Goal: Navigation & Orientation: Find specific page/section

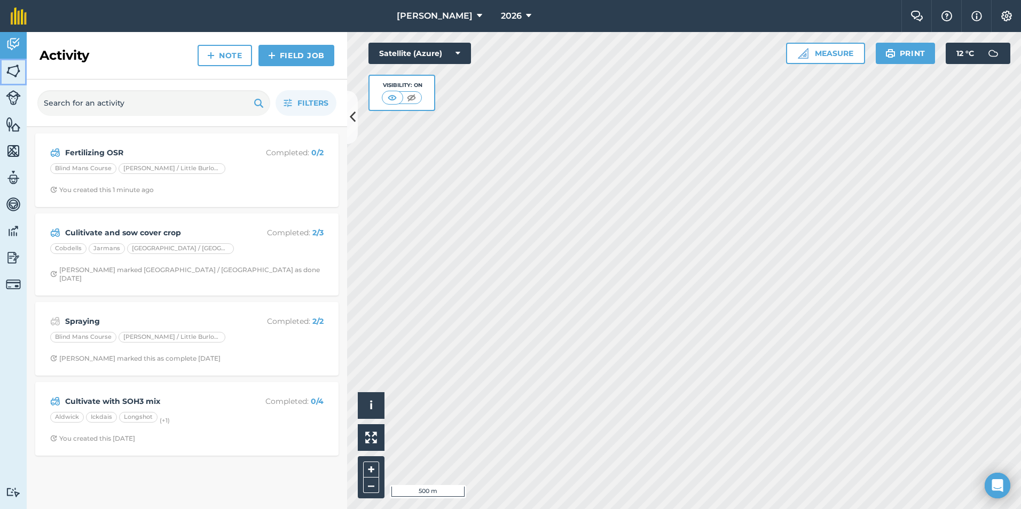
click at [8, 80] on link "Fields" at bounding box center [13, 72] width 27 height 27
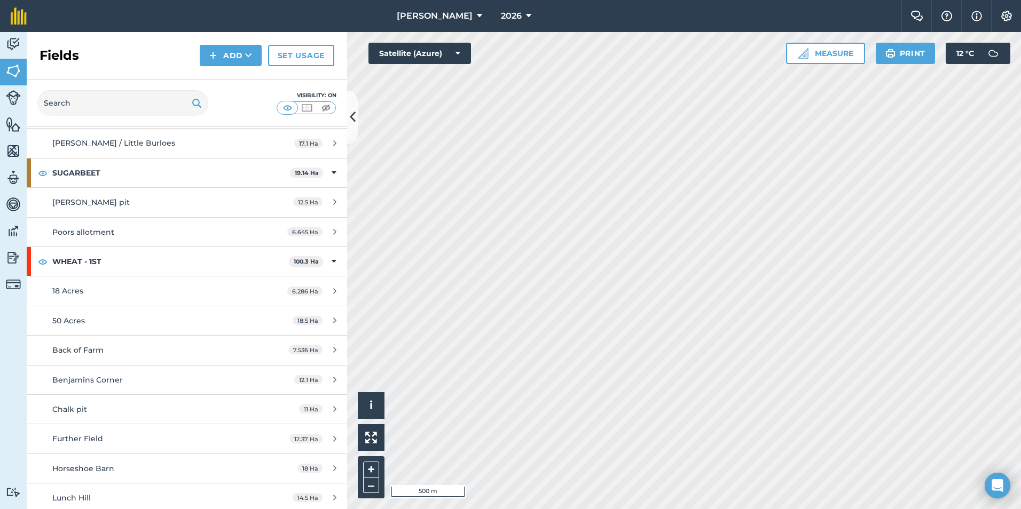
scroll to position [427, 0]
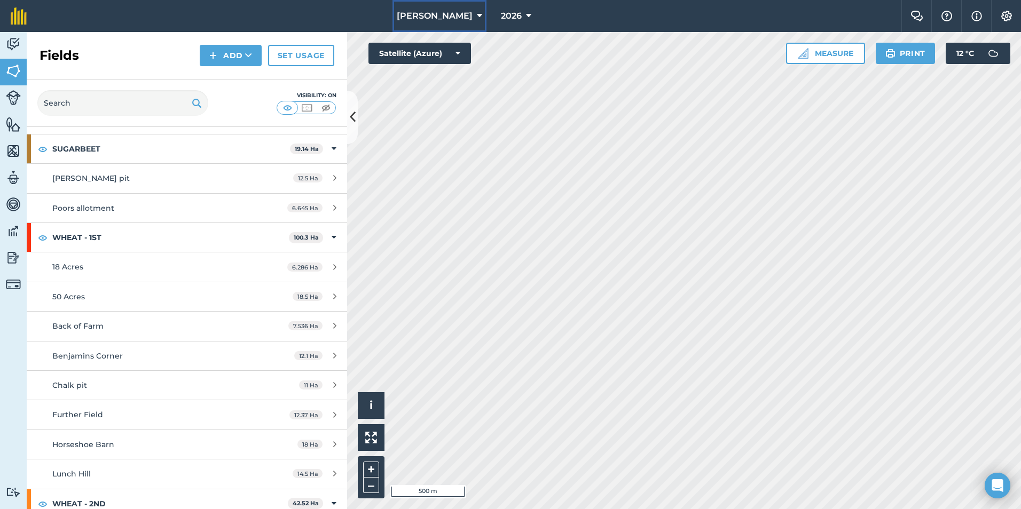
click at [477, 14] on icon at bounding box center [479, 16] width 5 height 13
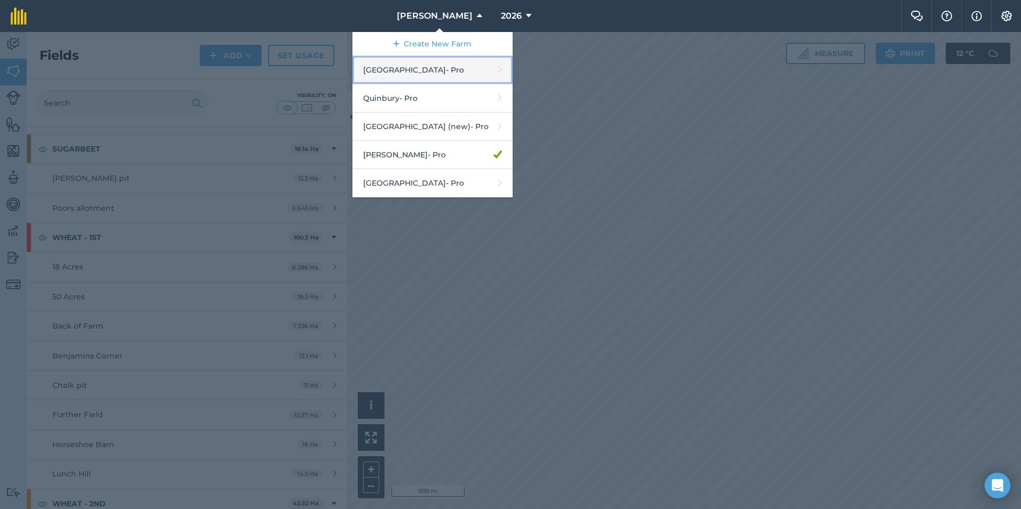
click at [430, 79] on link "Hyde Hall - Pro" at bounding box center [432, 70] width 160 height 28
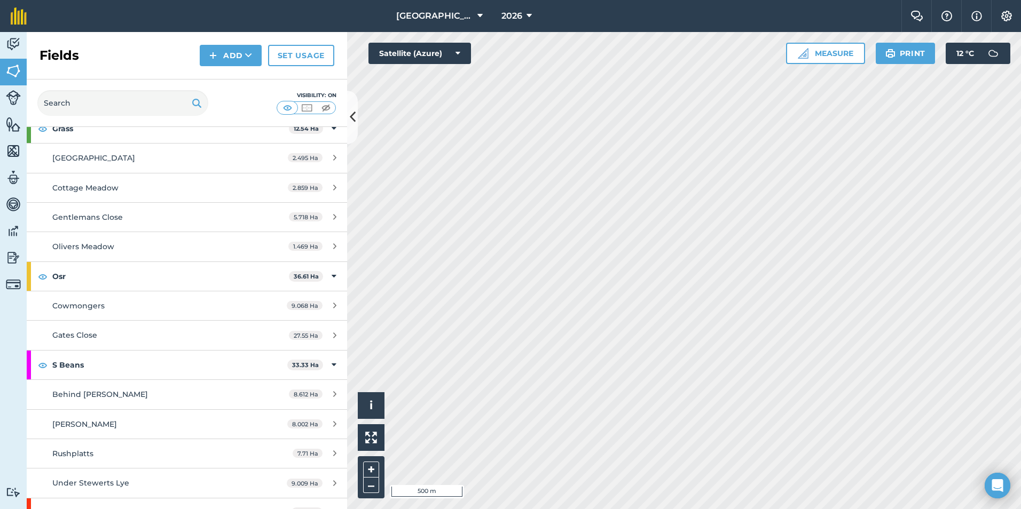
scroll to position [214, 0]
click at [452, 13] on span "[GEOGRAPHIC_DATA]" at bounding box center [434, 16] width 77 height 13
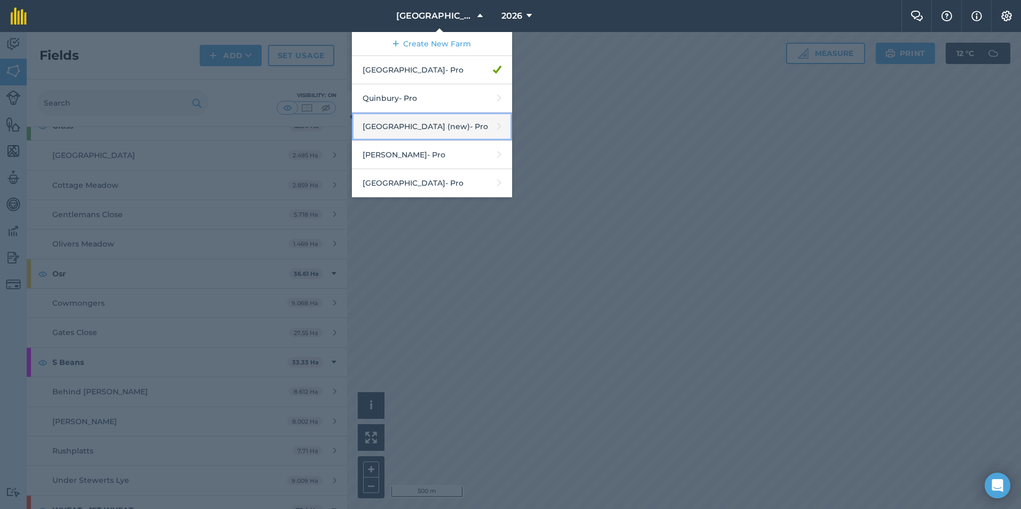
click at [442, 131] on link "[GEOGRAPHIC_DATA] (new) - Pro" at bounding box center [432, 127] width 160 height 28
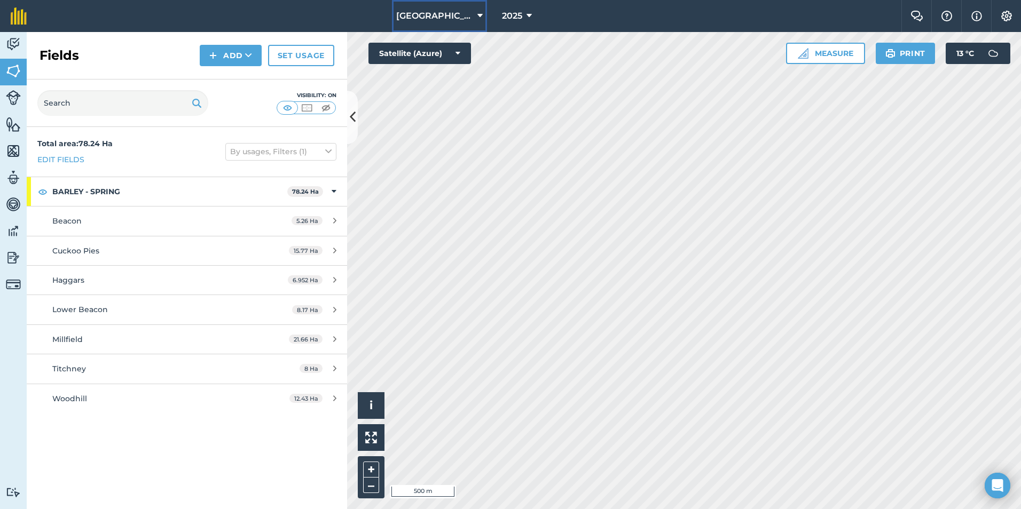
click at [481, 17] on icon at bounding box center [479, 16] width 5 height 13
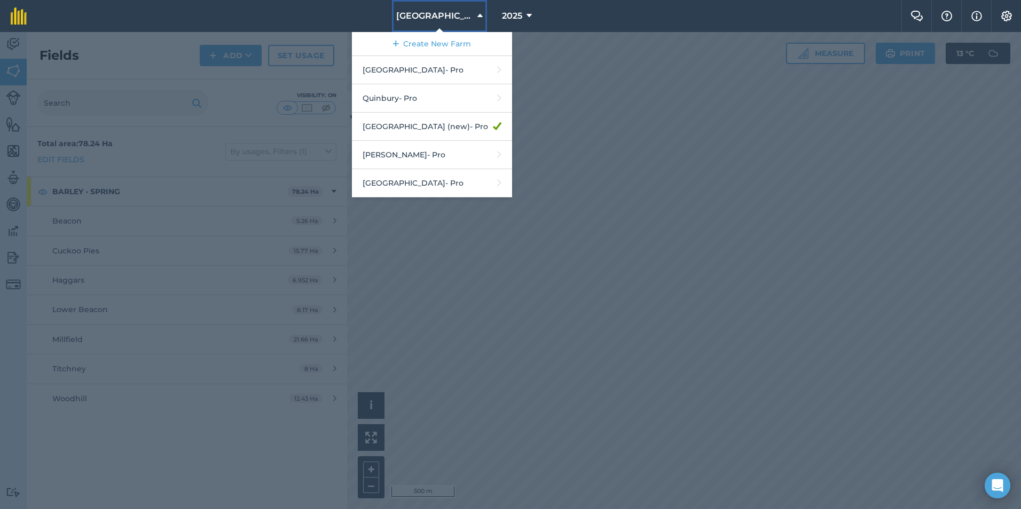
click at [481, 17] on icon at bounding box center [479, 16] width 5 height 13
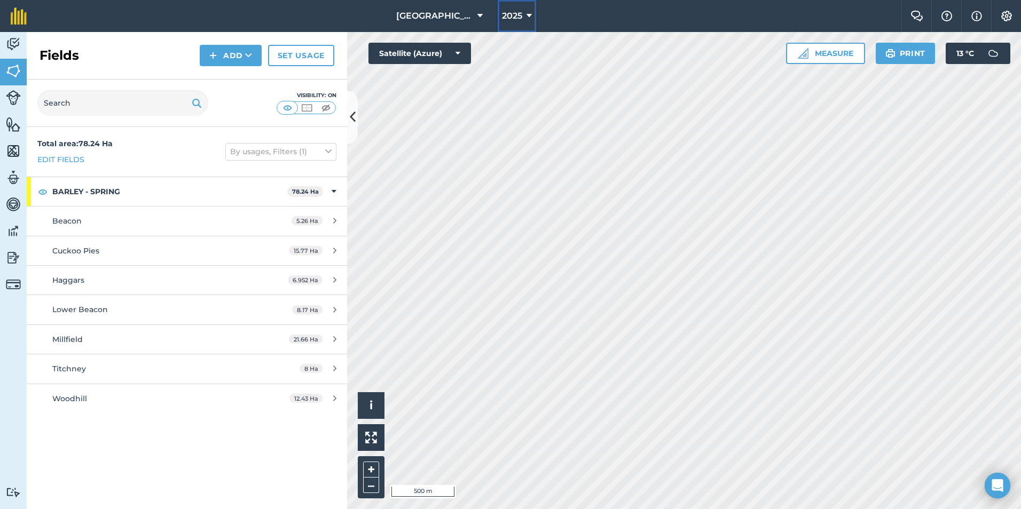
click at [527, 15] on icon at bounding box center [528, 16] width 5 height 13
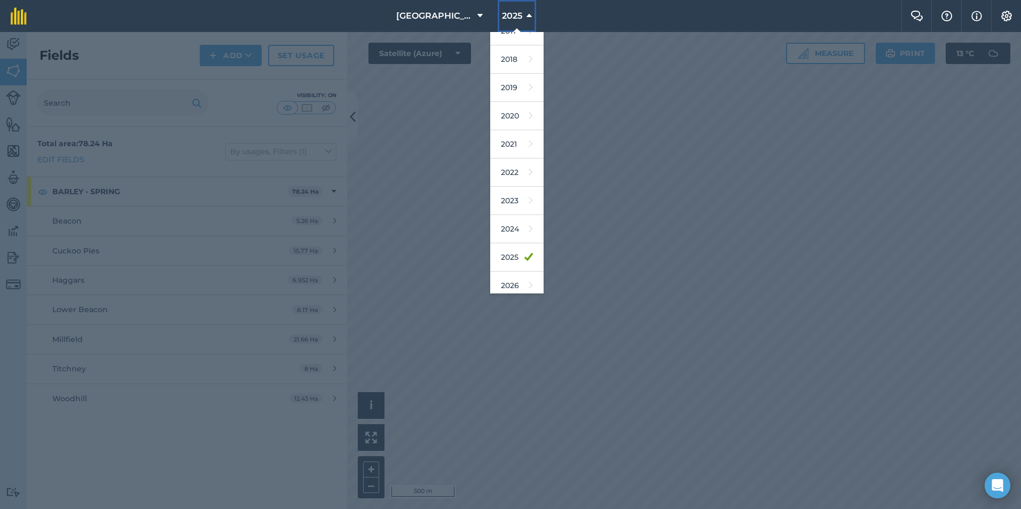
scroll to position [21, 0]
click at [526, 278] on link "2026" at bounding box center [516, 279] width 53 height 28
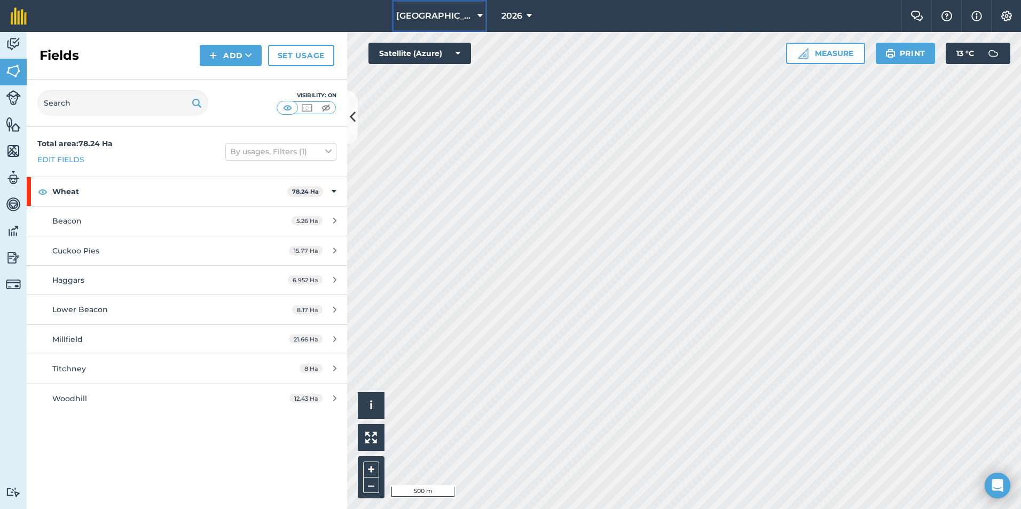
click at [472, 19] on span "[GEOGRAPHIC_DATA] (new)" at bounding box center [434, 16] width 77 height 13
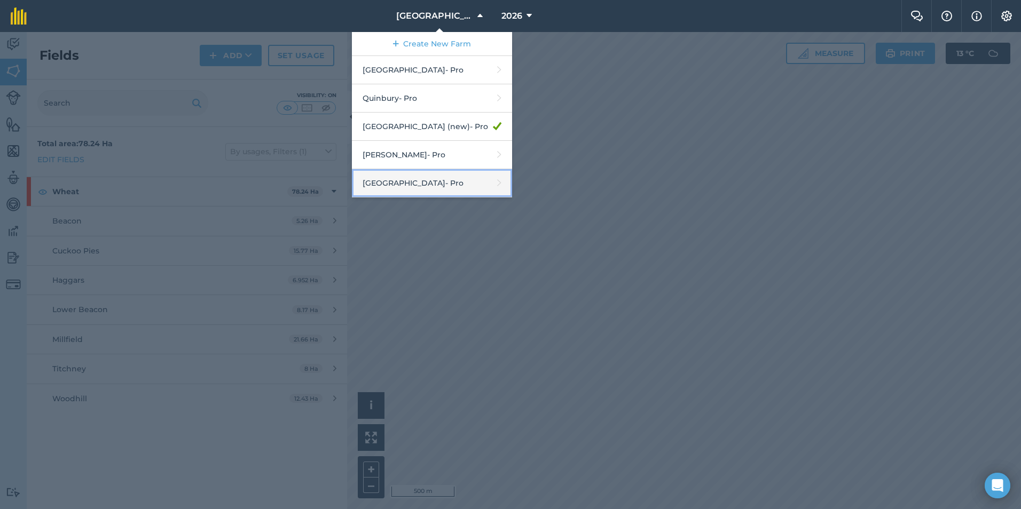
click at [425, 182] on link "[GEOGRAPHIC_DATA] - Pro" at bounding box center [432, 183] width 160 height 28
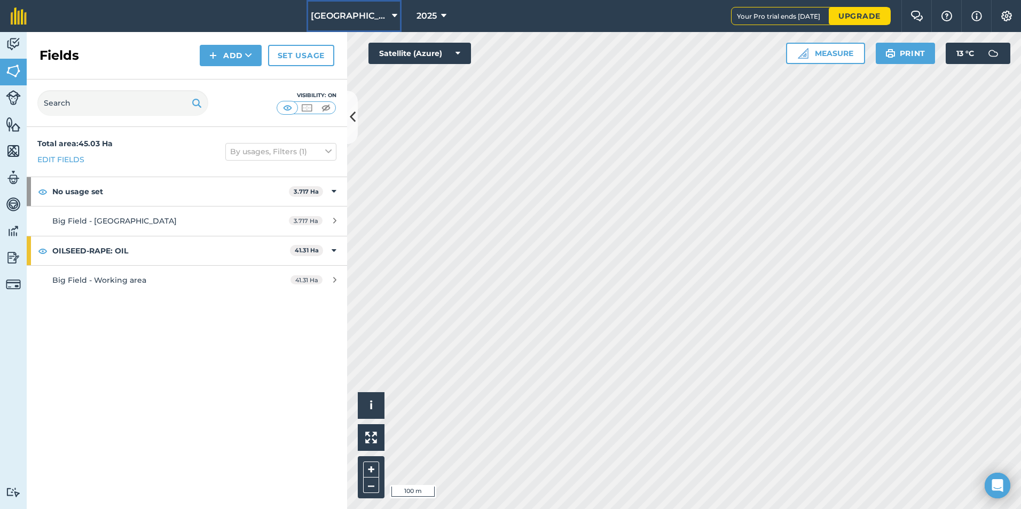
click at [366, 17] on span "[GEOGRAPHIC_DATA]" at bounding box center [349, 16] width 77 height 13
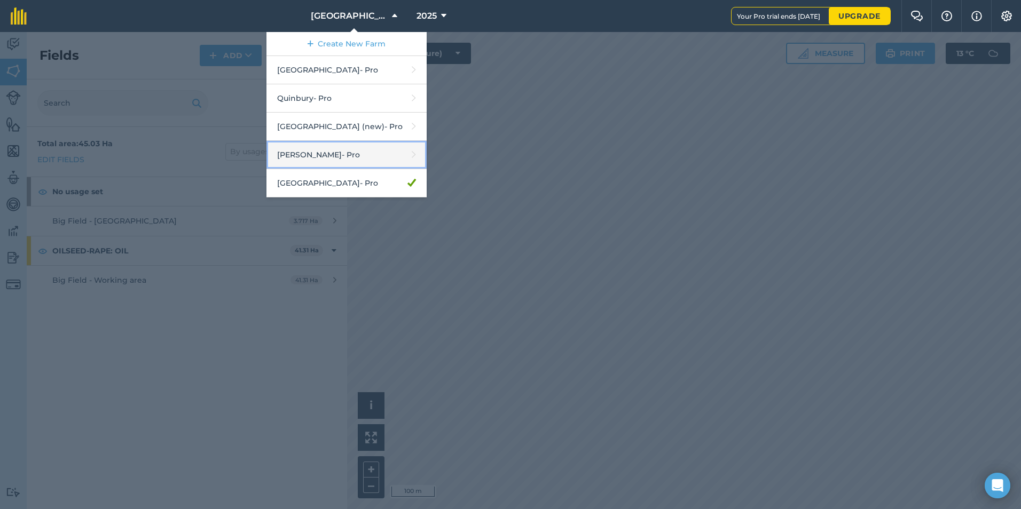
click at [335, 160] on link "[PERSON_NAME] - Pro" at bounding box center [346, 155] width 160 height 28
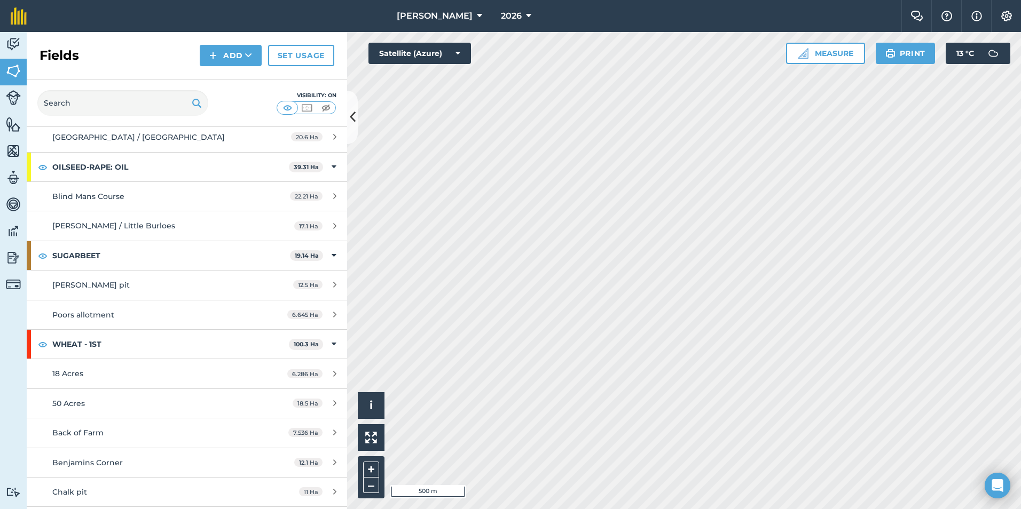
scroll to position [160, 0]
